Goal: Find specific page/section: Find specific page/section

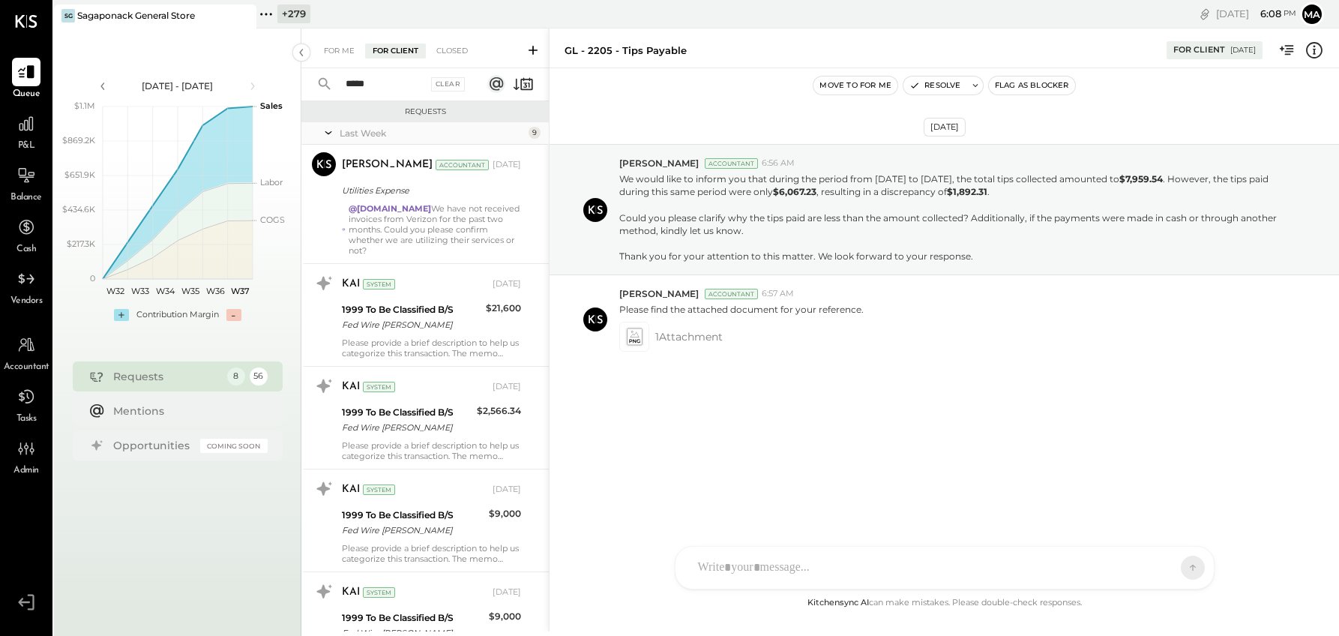
click at [241, 14] on icon at bounding box center [243, 16] width 19 height 18
click at [63, 14] on icon at bounding box center [63, 14] width 2 height 2
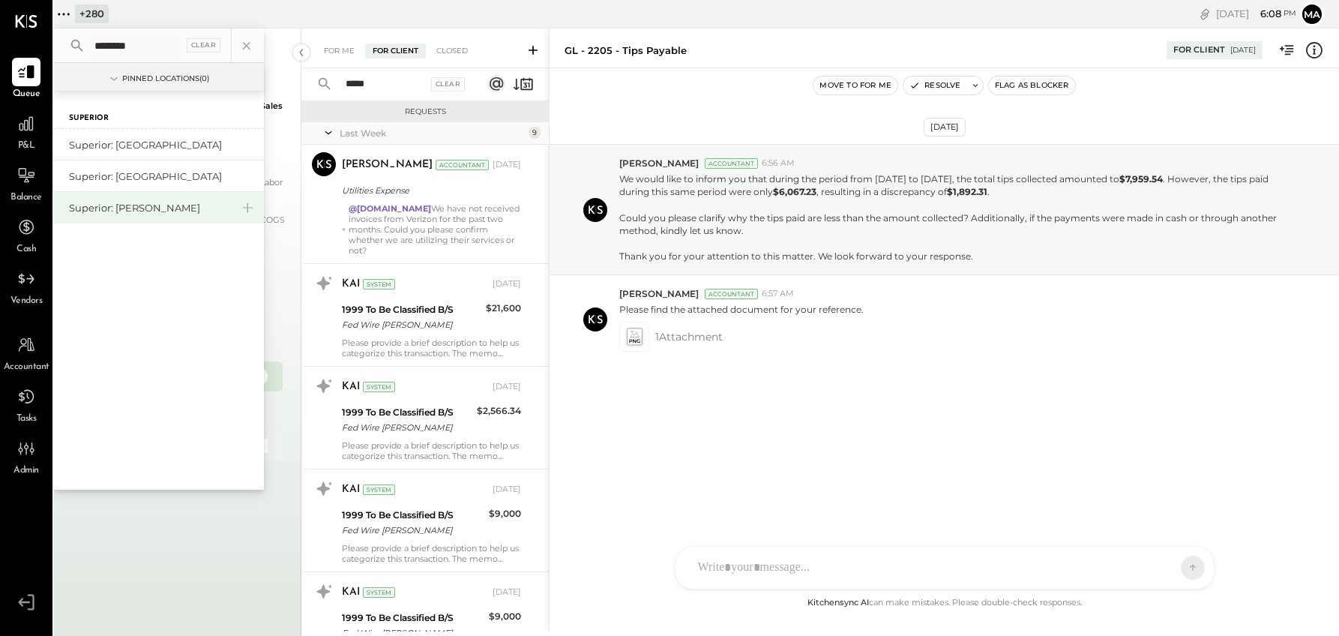
type input "********"
click at [128, 206] on div "Superior: [PERSON_NAME]" at bounding box center [150, 208] width 162 height 14
